Goal: Task Accomplishment & Management: Use online tool/utility

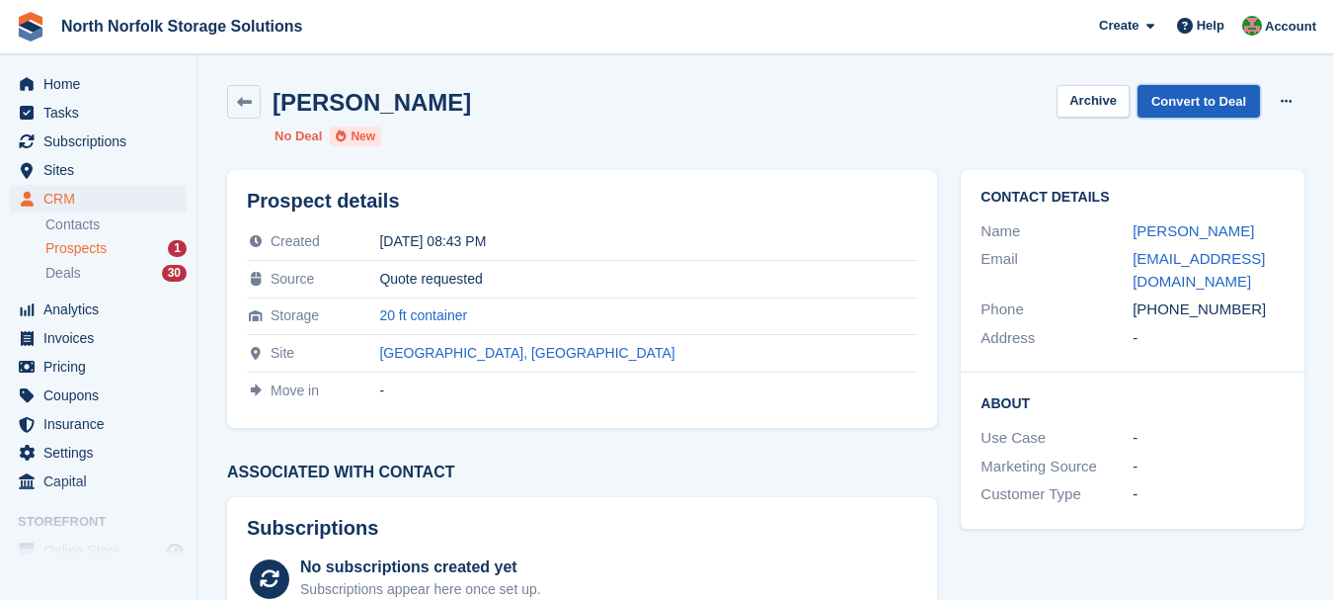
click at [1194, 108] on link "Convert to Deal" at bounding box center [1199, 101] width 122 height 33
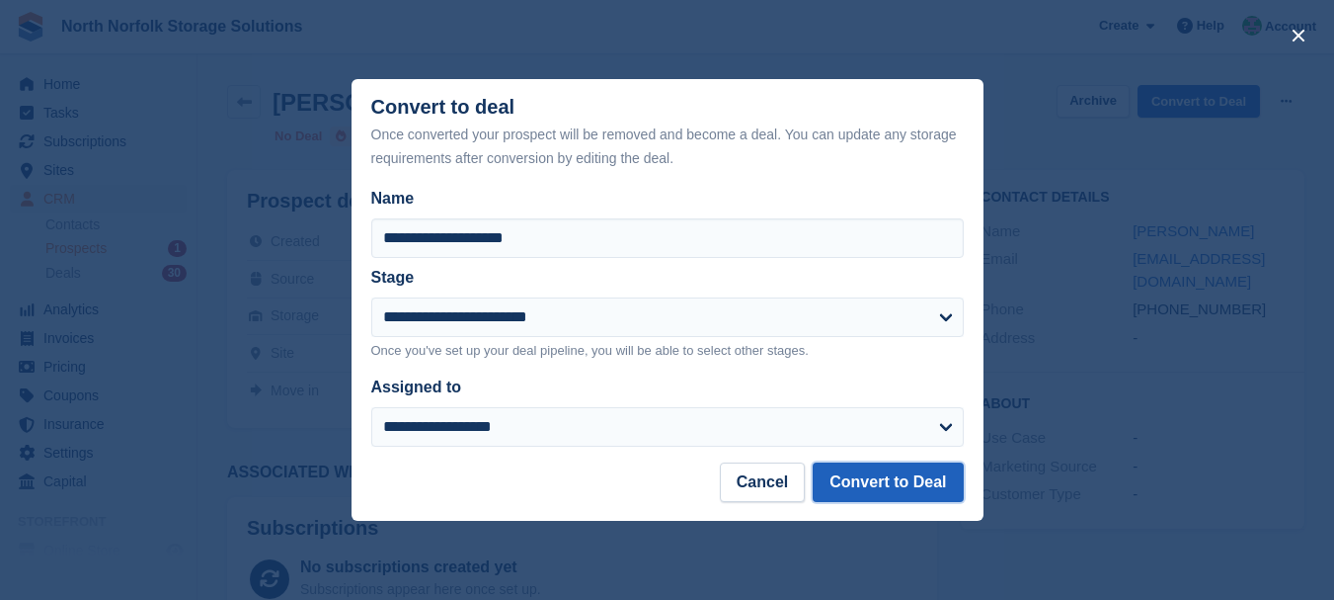
click at [870, 481] on button "Convert to Deal" at bounding box center [888, 482] width 150 height 40
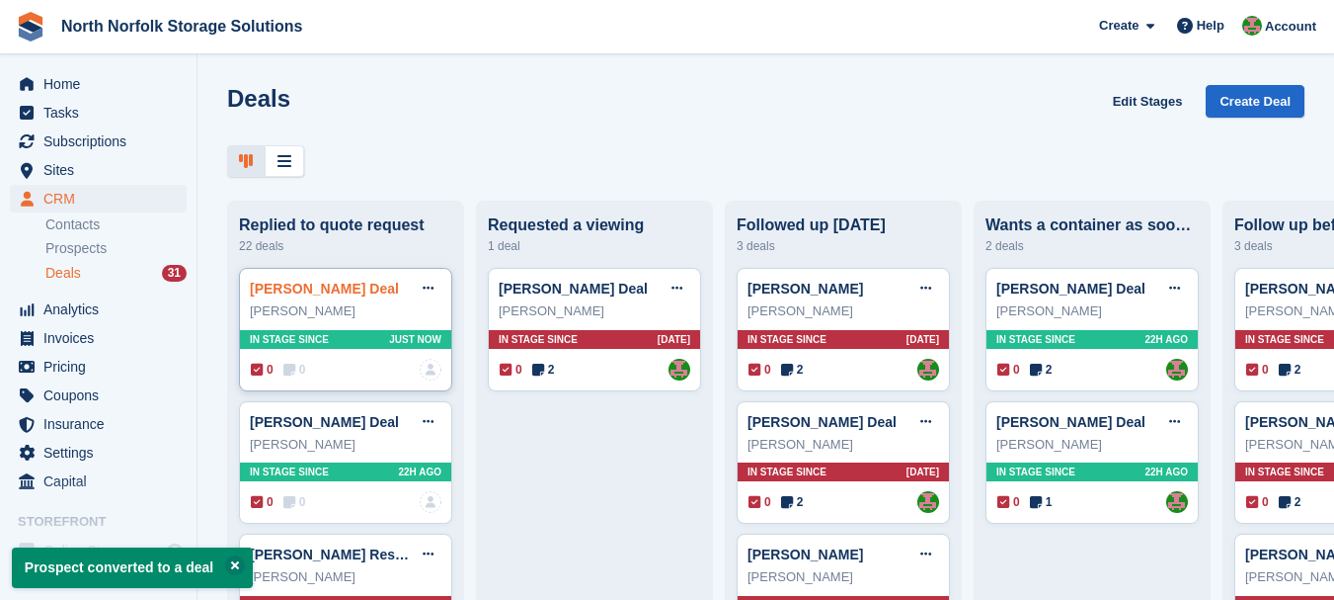
click at [303, 290] on link "[PERSON_NAME] Deal" at bounding box center [324, 288] width 149 height 16
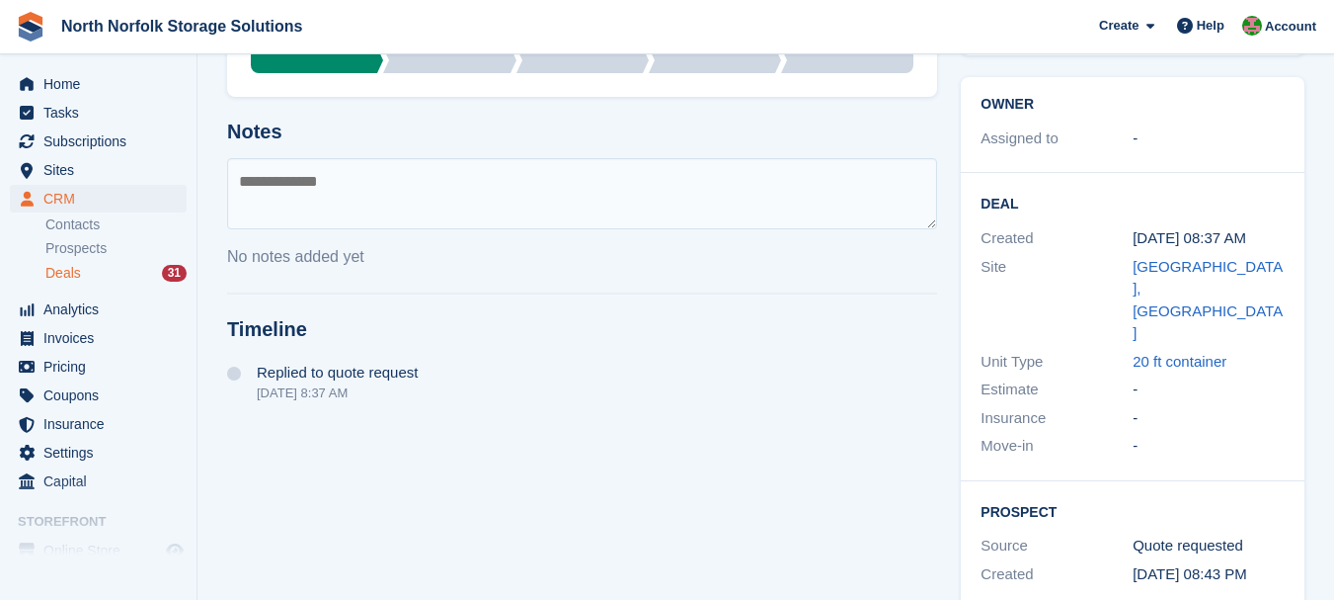
scroll to position [198, 0]
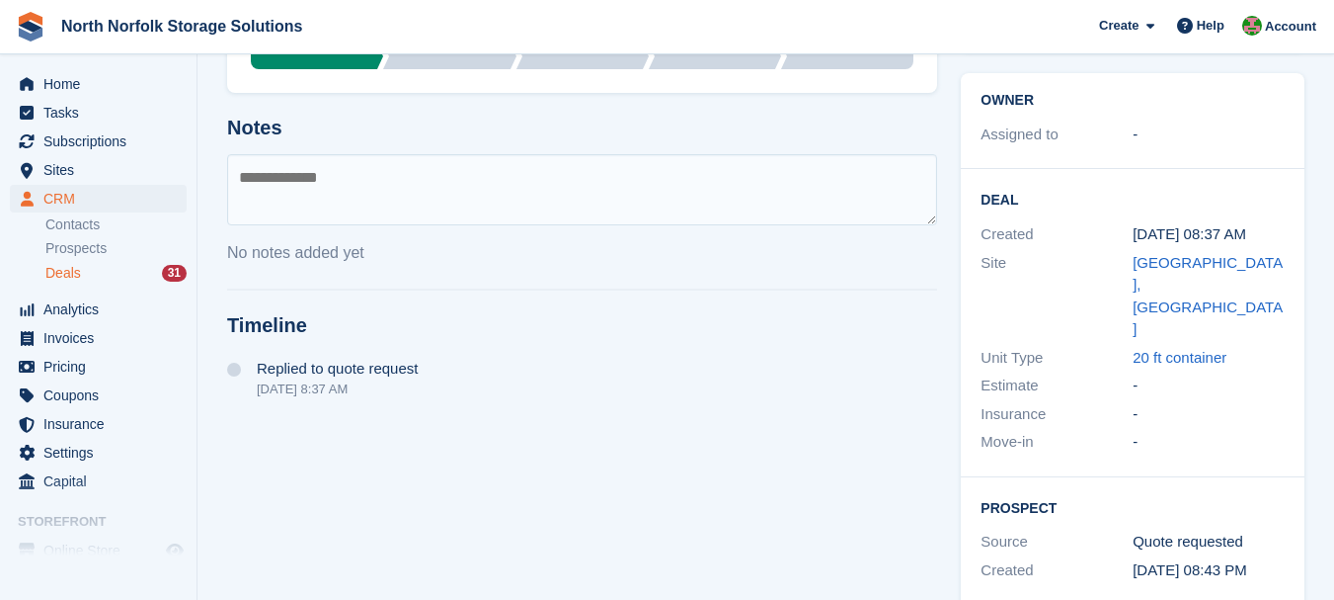
click at [354, 193] on textarea at bounding box center [582, 189] width 710 height 71
type textarea "**********"
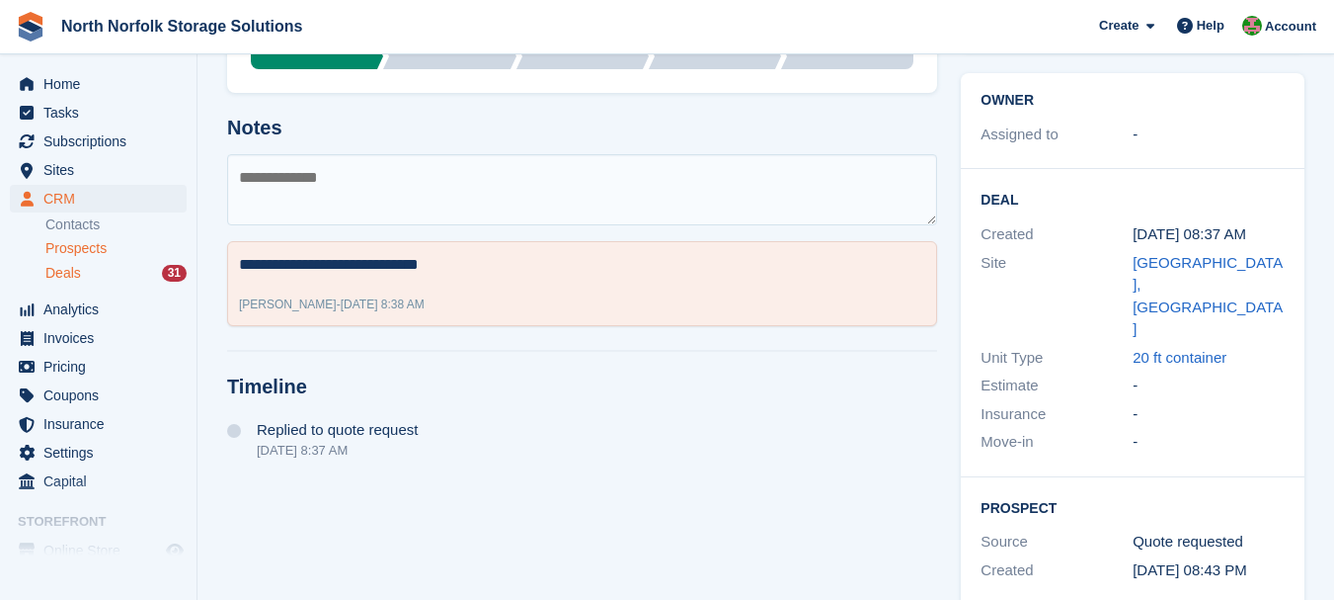
click at [77, 248] on span "Prospects" at bounding box center [75, 248] width 61 height 19
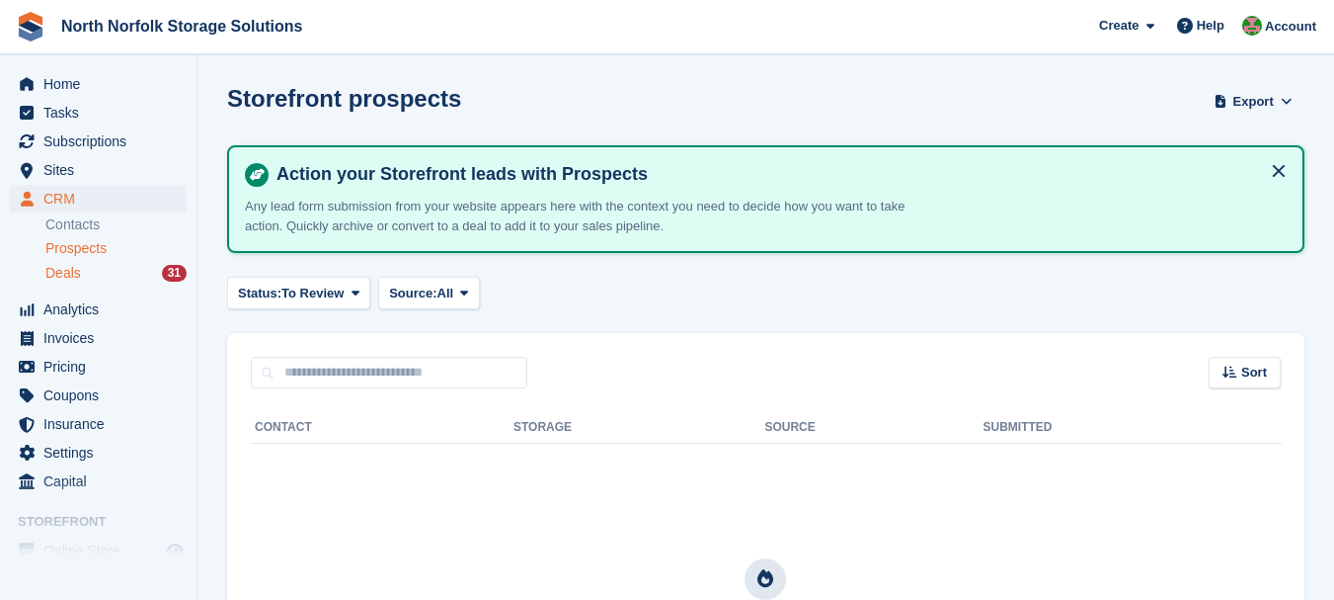
click at [69, 276] on span "Deals" at bounding box center [63, 273] width 36 height 19
